Goal: Information Seeking & Learning: Learn about a topic

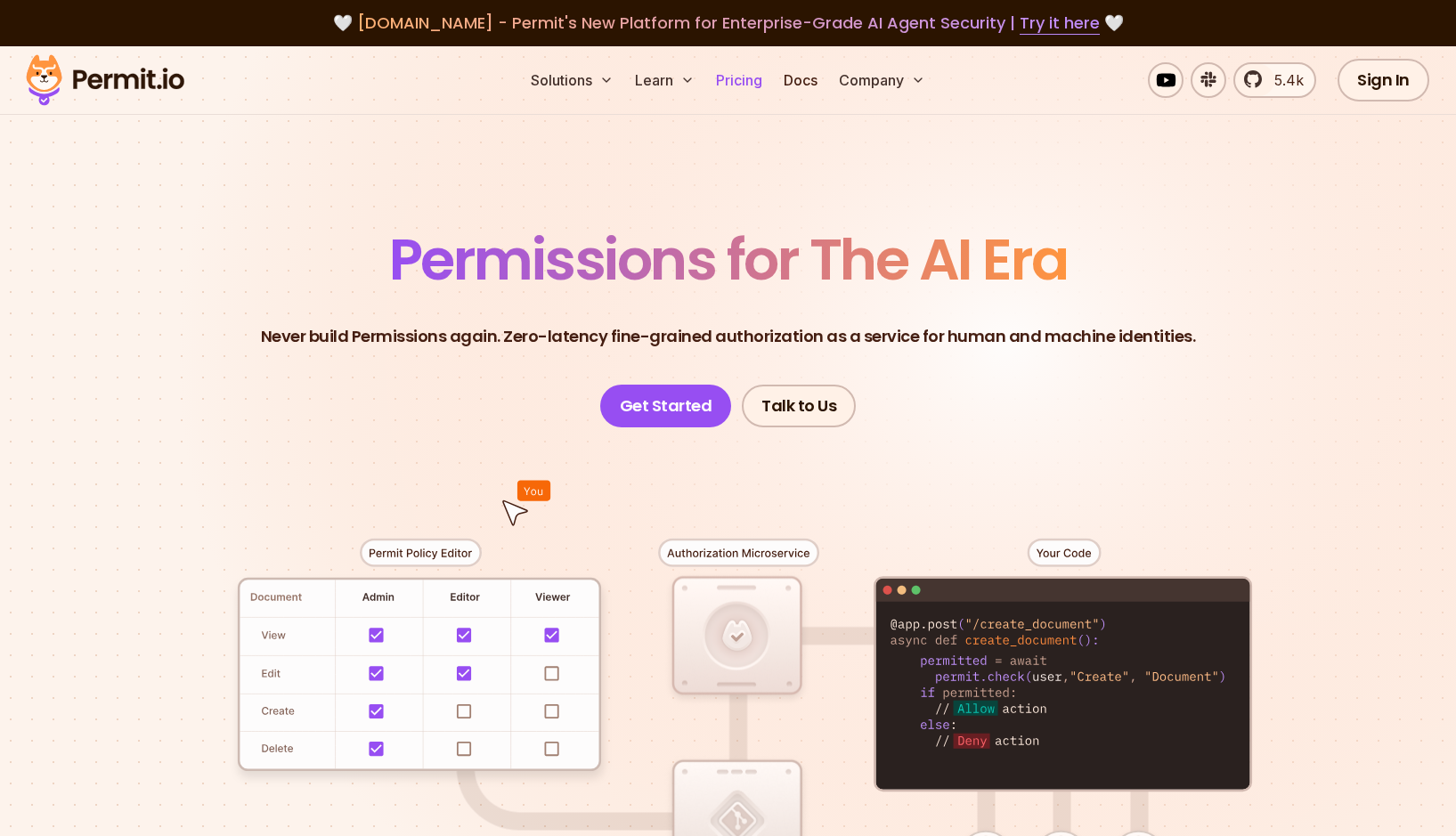
click at [745, 75] on link "Pricing" at bounding box center [738, 80] width 60 height 35
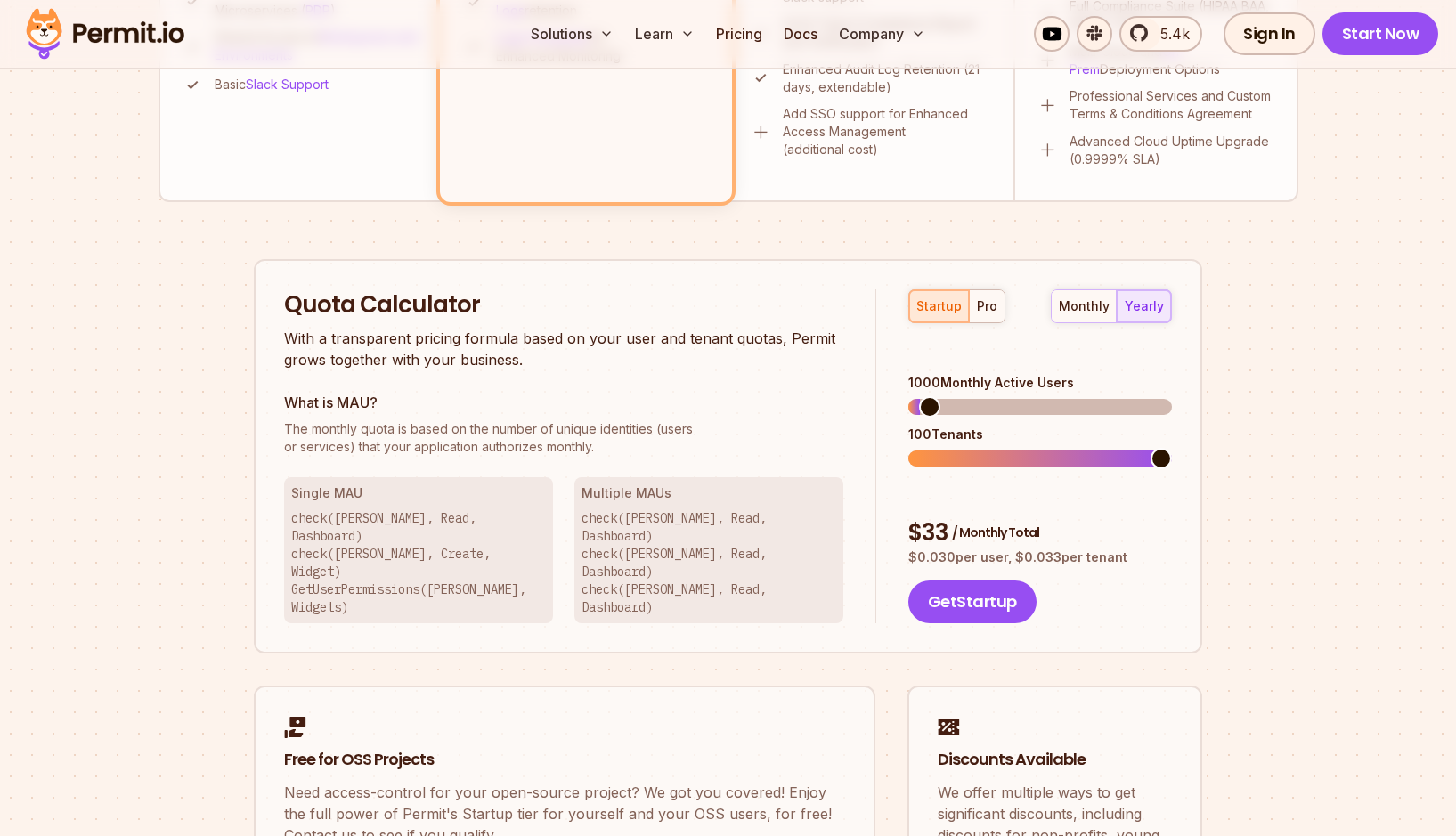
scroll to position [951, 0]
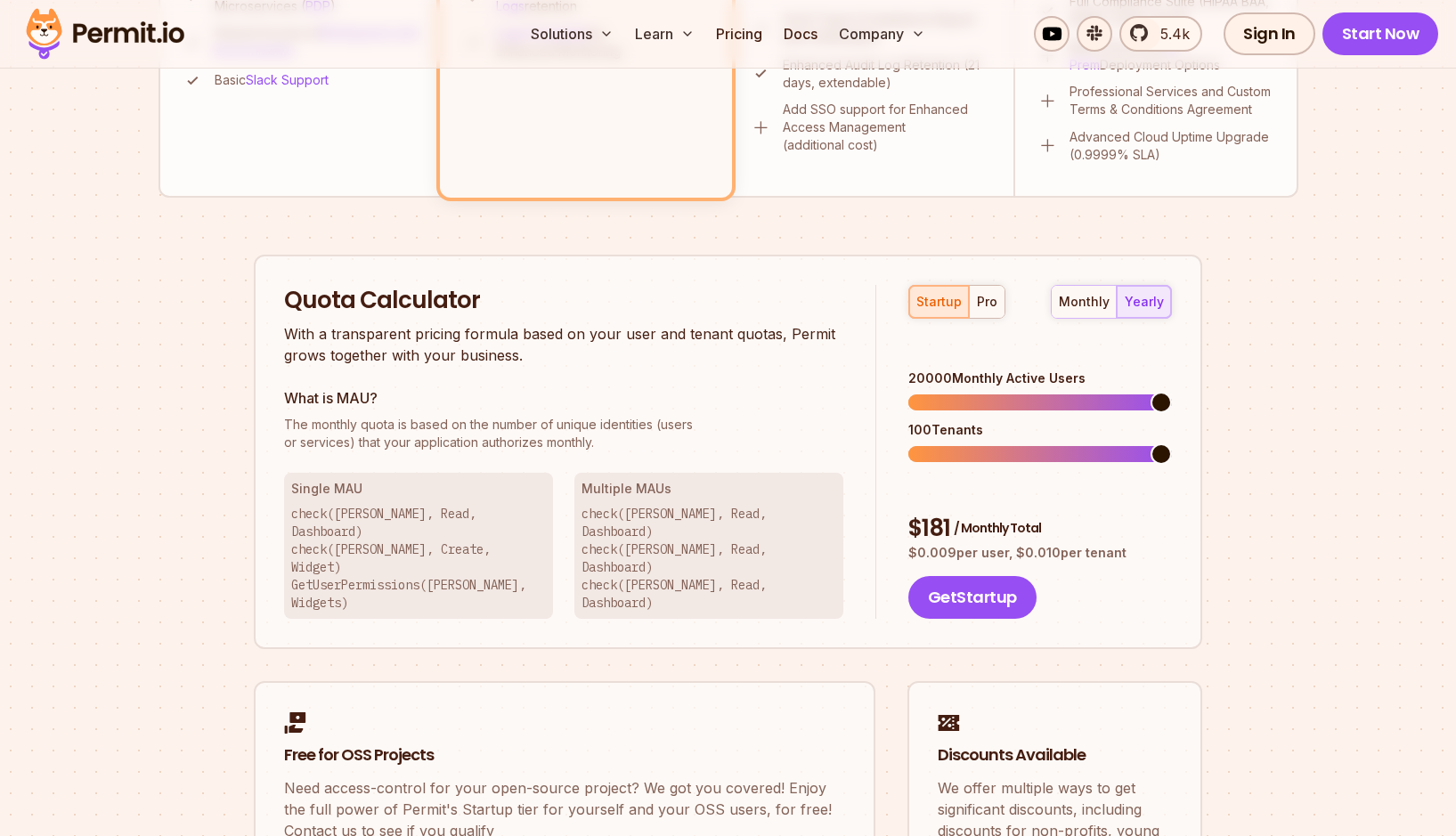
click at [1172, 391] on span at bounding box center [1161, 402] width 22 height 22
click at [988, 305] on div "pro" at bounding box center [987, 302] width 21 height 18
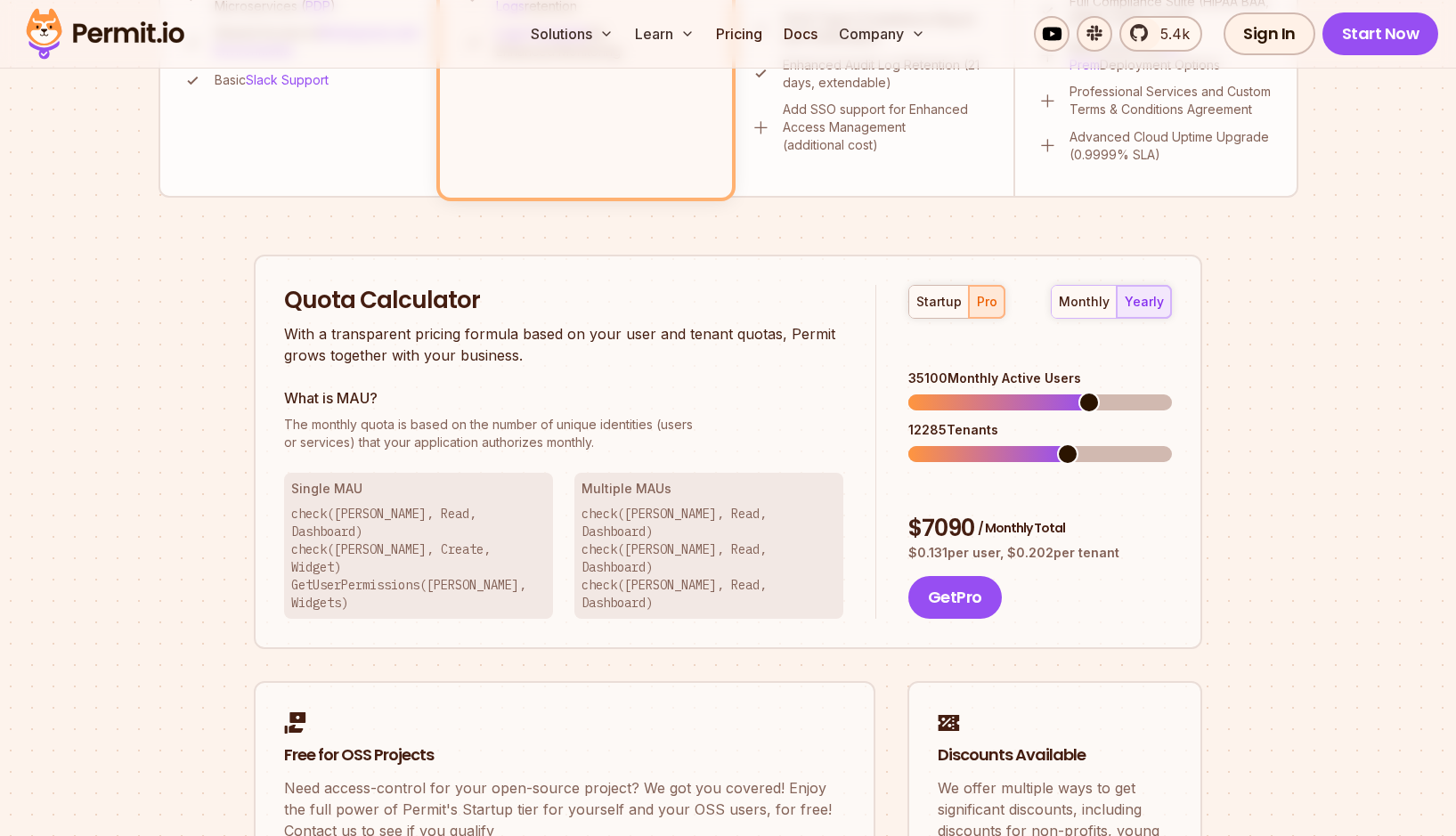
click at [1099, 391] on span at bounding box center [1089, 402] width 22 height 22
click at [1223, 338] on div "Permit Pricing From Free to Predictable Scaling From a startup with 100 users t…" at bounding box center [728, 107] width 1140 height 1685
click at [908, 444] on span at bounding box center [919, 454] width 22 height 22
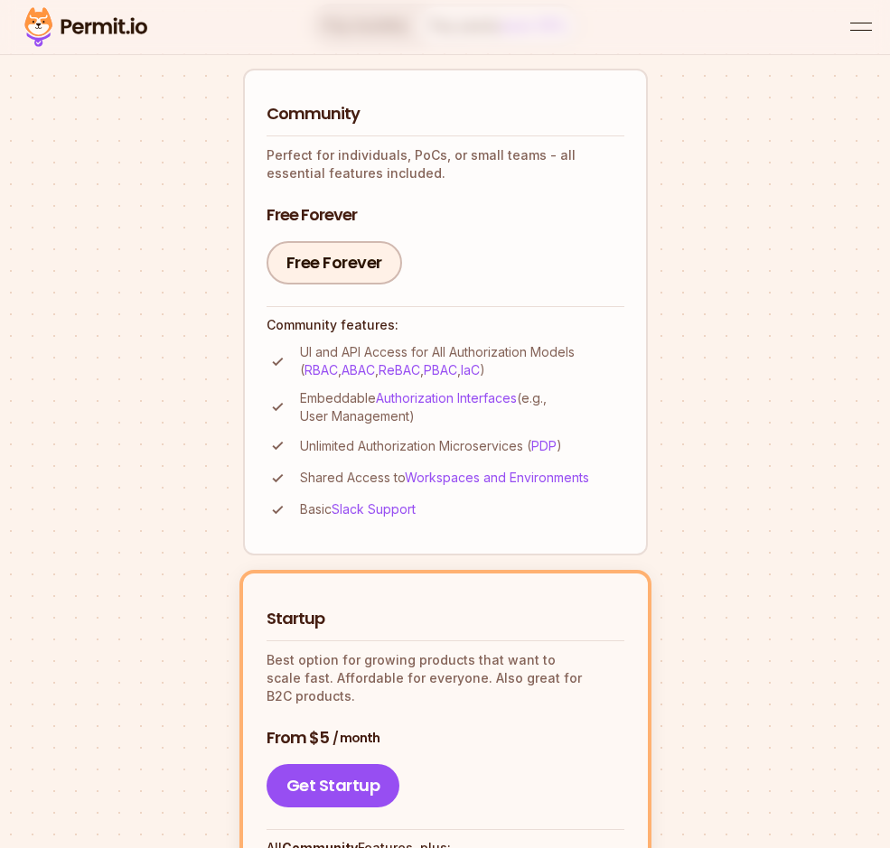
scroll to position [266, 0]
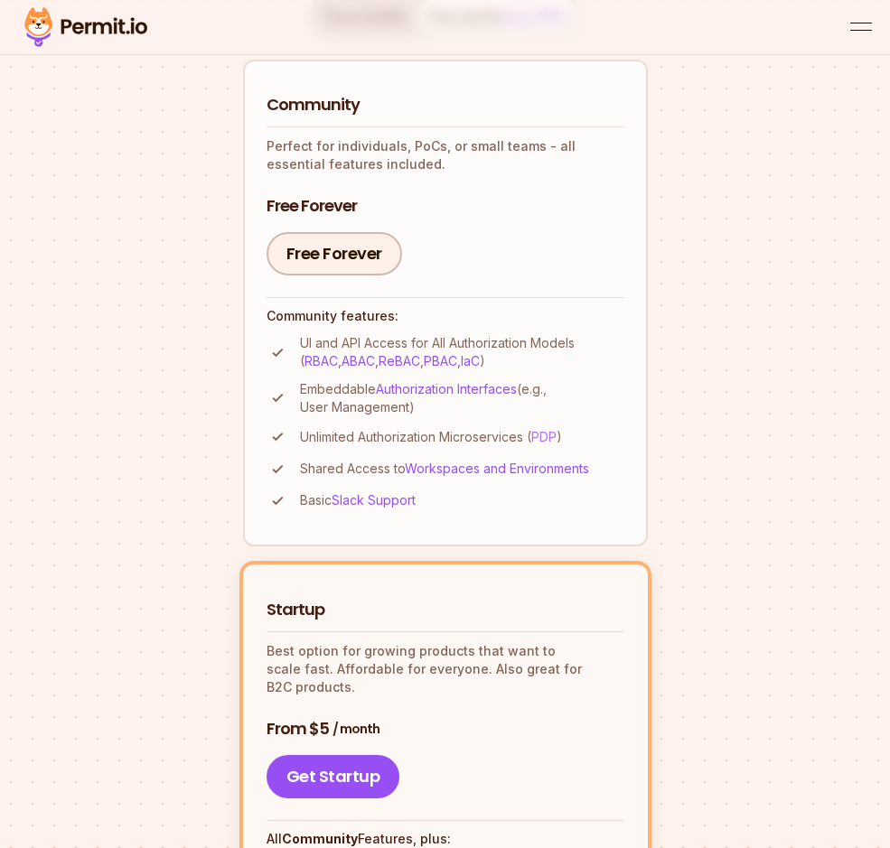
click at [548, 433] on link "PDP" at bounding box center [543, 436] width 25 height 15
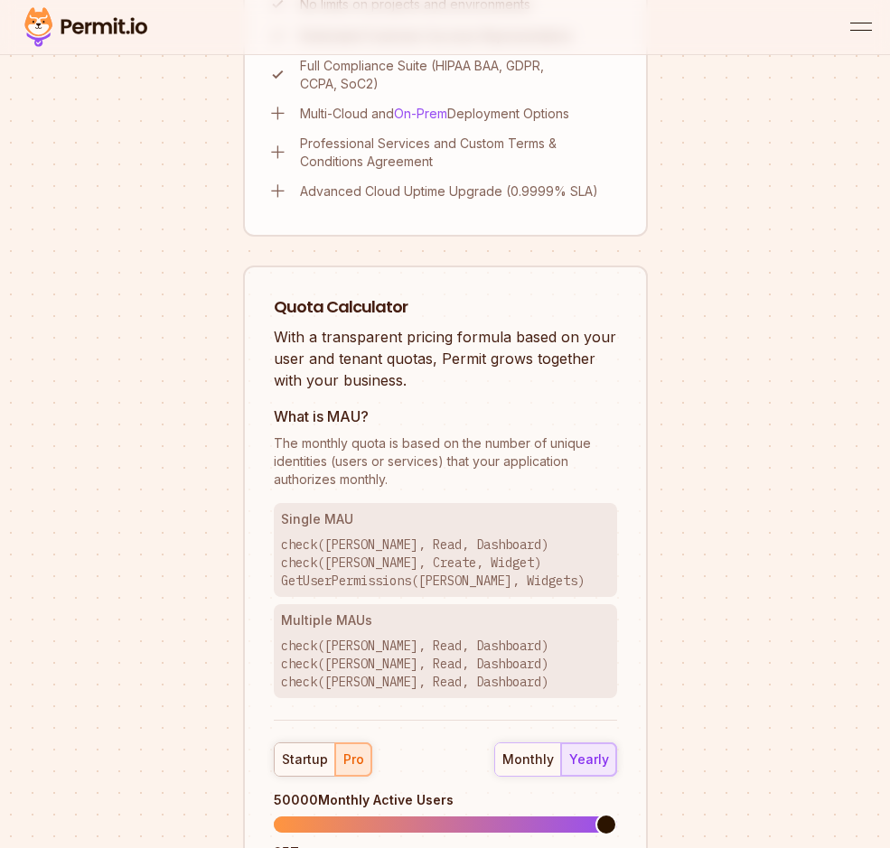
scroll to position [2192, 0]
